Goal: Task Accomplishment & Management: Complete application form

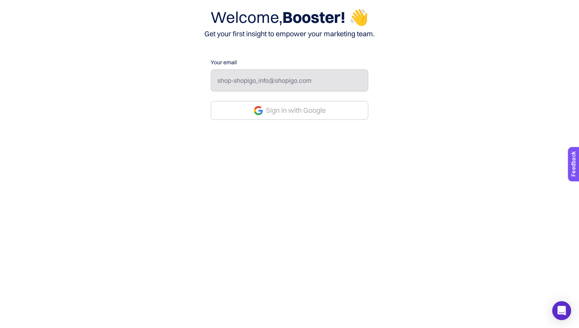
click at [290, 119] on button "Sign in with Google" at bounding box center [290, 110] width 158 height 19
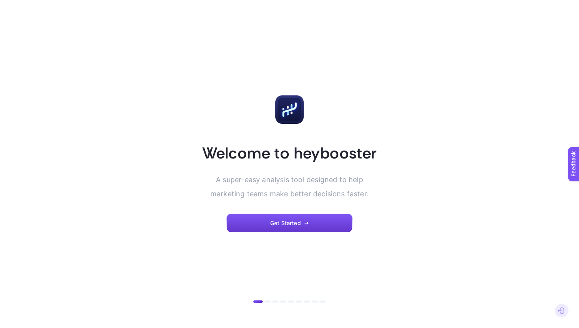
click at [291, 225] on span "Get Started" at bounding box center [285, 223] width 31 height 6
